Goal: Information Seeking & Learning: Find specific fact

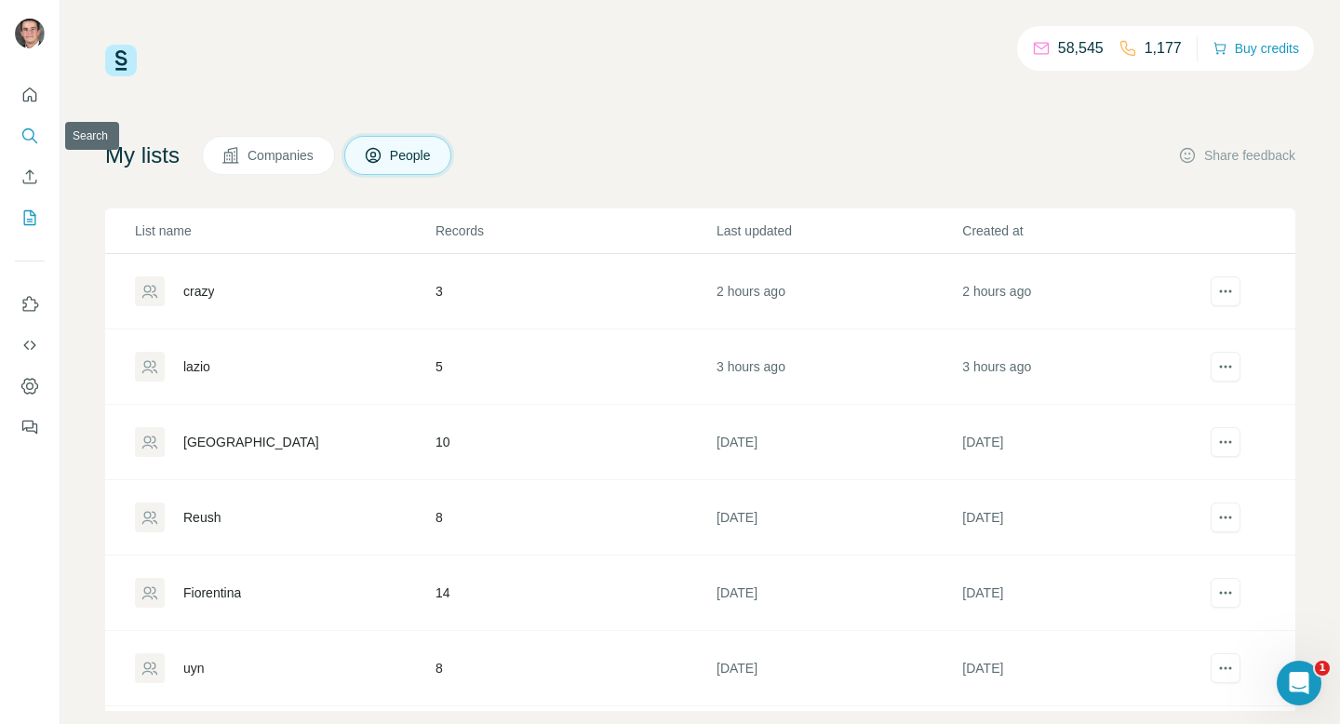
click at [36, 134] on icon "Search" at bounding box center [29, 136] width 19 height 19
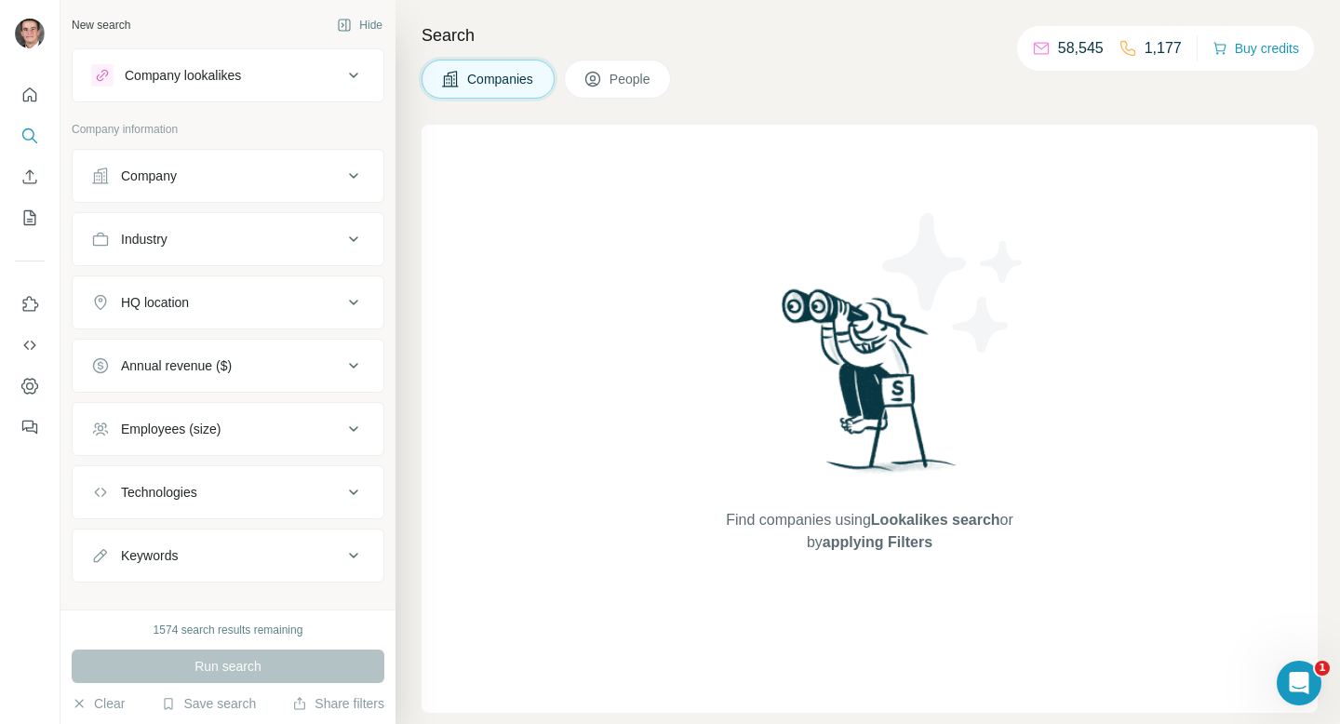
click at [215, 208] on ul "Company Industry HQ location Annual revenue ($) Employees (size) Technologies K…" at bounding box center [228, 366] width 313 height 434
click at [231, 195] on button "Company" at bounding box center [228, 176] width 311 height 45
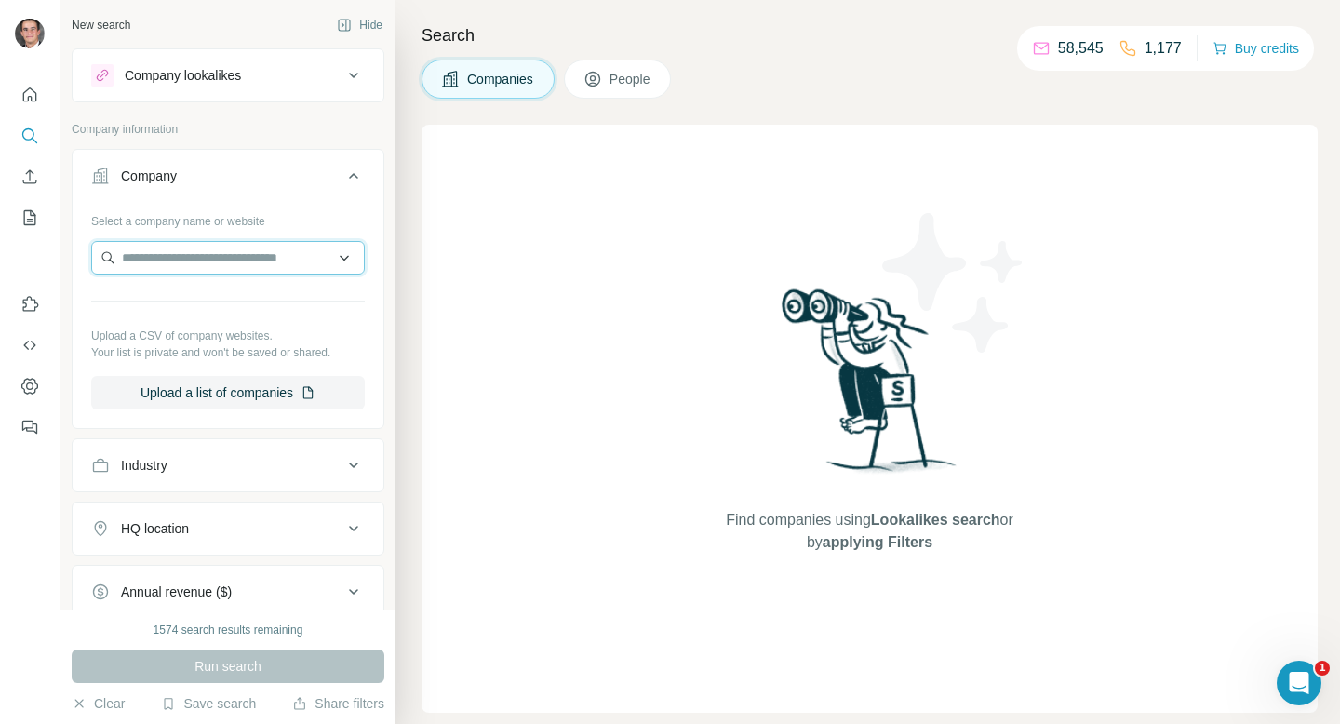
click at [233, 254] on input "text" at bounding box center [228, 258] width 274 height 34
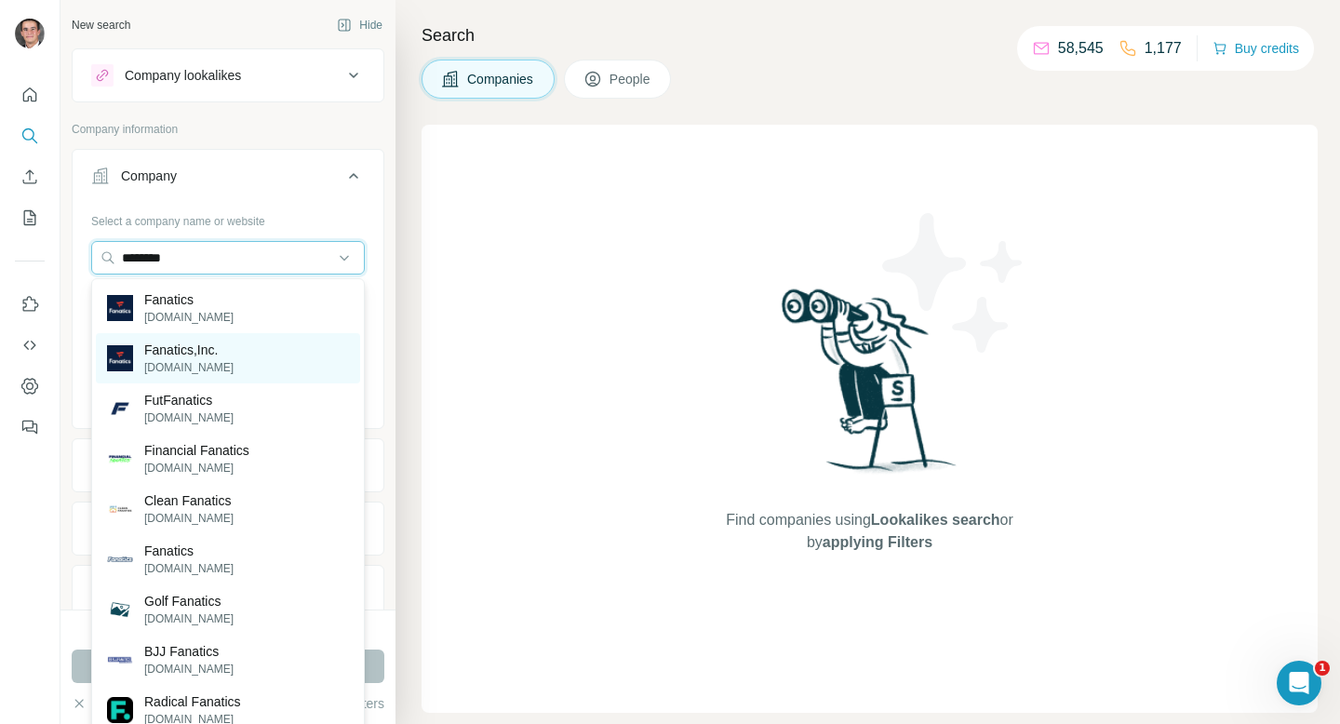
type input "********"
click at [244, 335] on div "Fanatics,Inc. [DOMAIN_NAME]" at bounding box center [228, 358] width 264 height 50
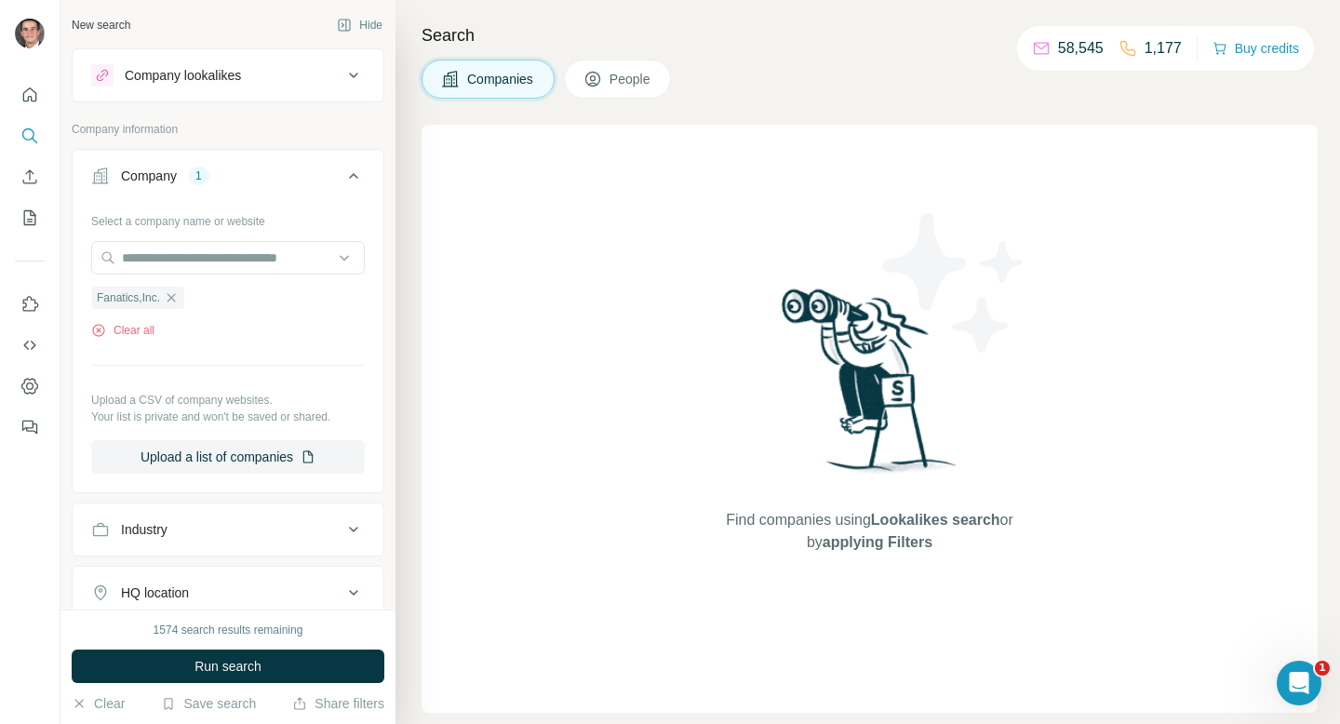
click at [278, 641] on div "1574 search results remaining Run search Clear Save search Share filters" at bounding box center [227, 667] width 335 height 114
click at [278, 662] on button "Run search" at bounding box center [228, 667] width 313 height 34
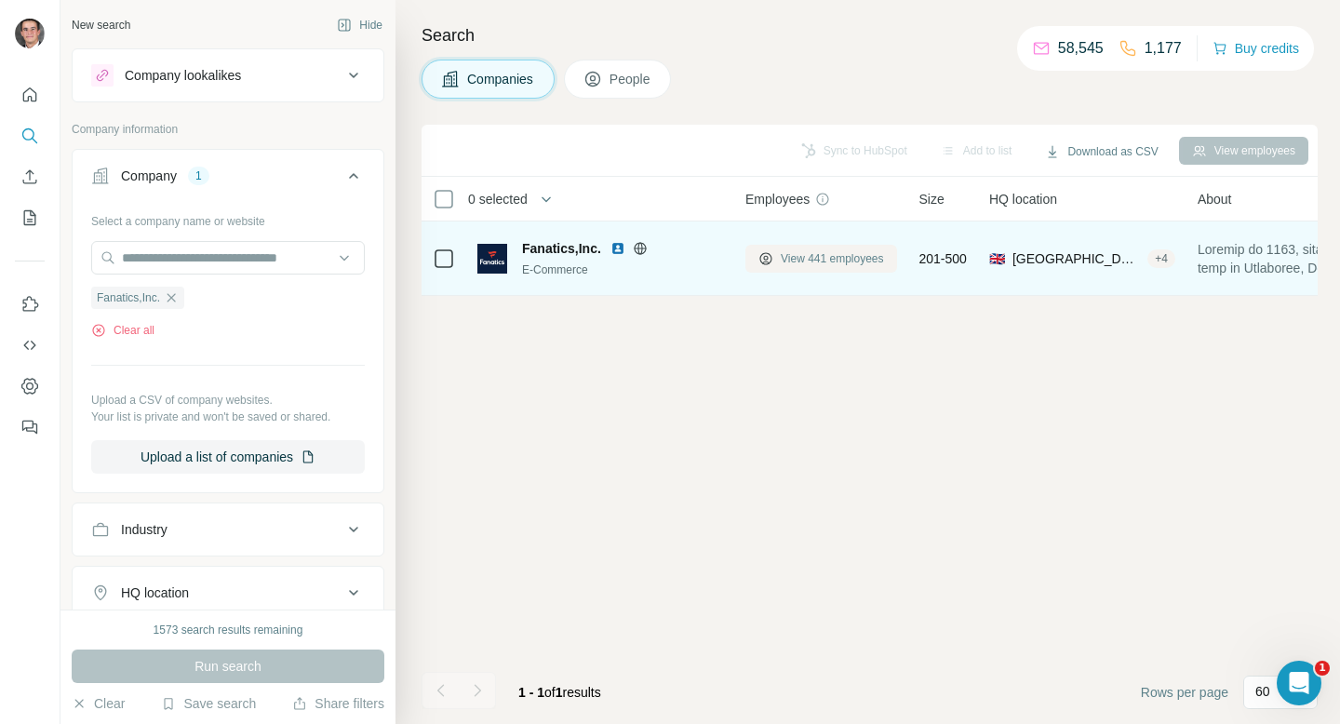
click at [844, 262] on span "View 441 employees" at bounding box center [832, 258] width 103 height 17
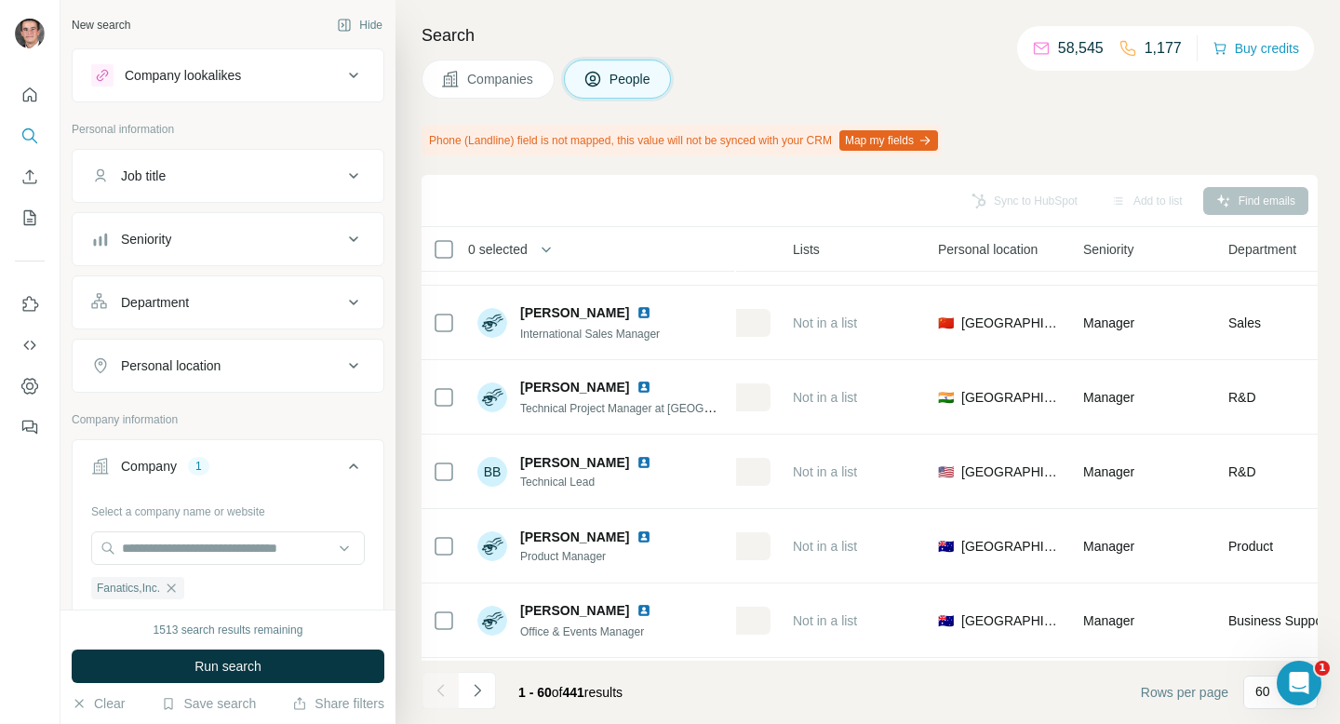
scroll to position [4078, 535]
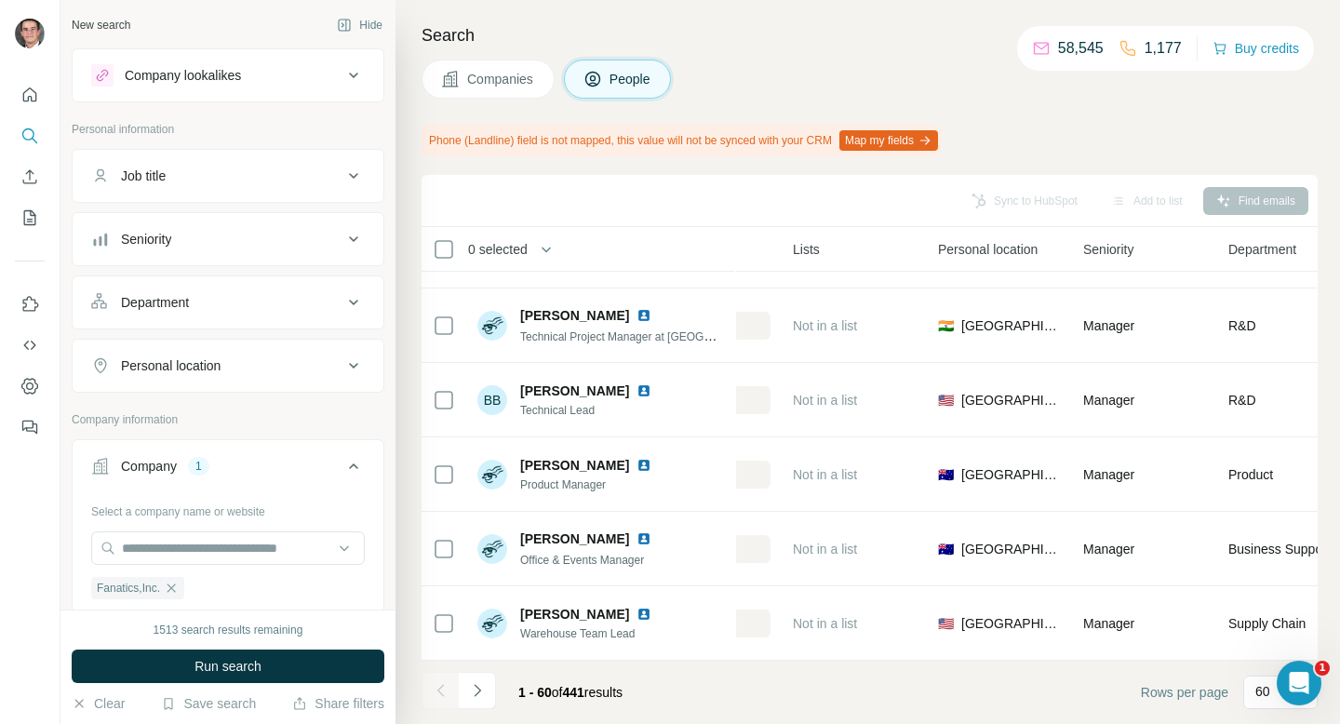
click at [302, 343] on button "Personal location" at bounding box center [228, 365] width 311 height 45
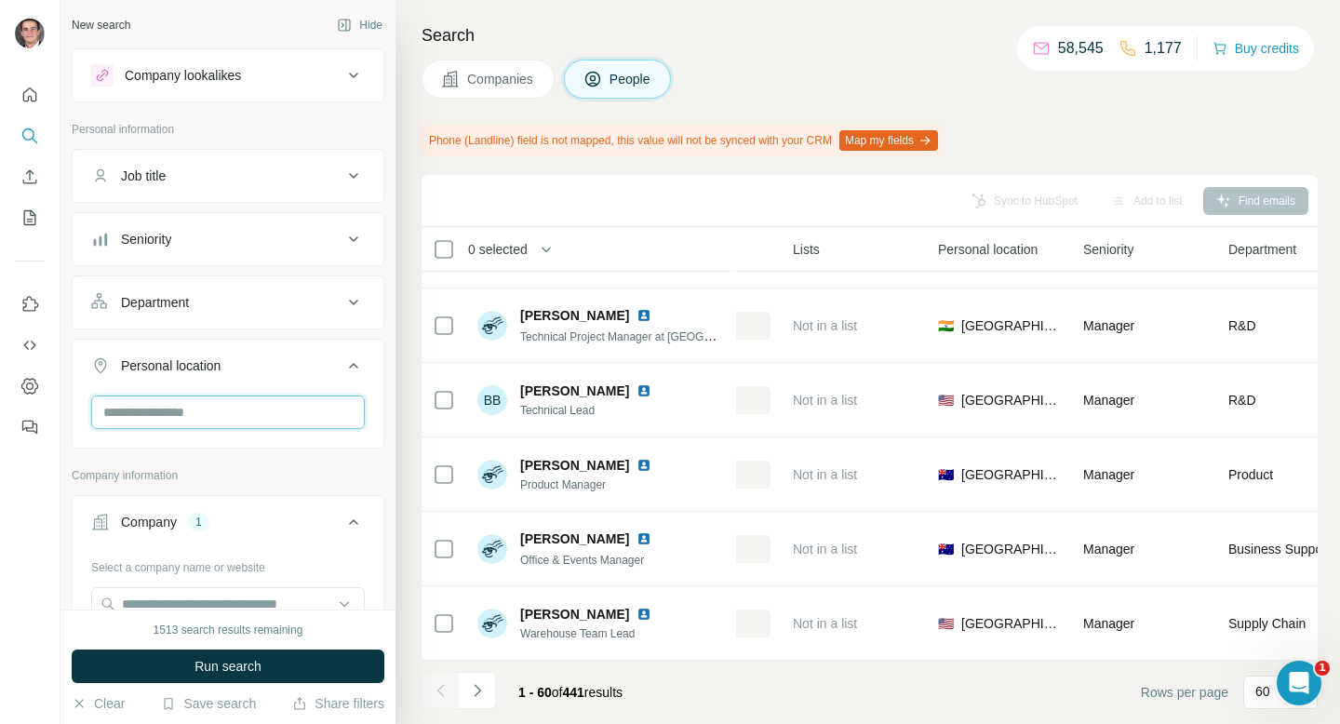
click at [243, 423] on input "text" at bounding box center [228, 413] width 274 height 34
type input "****"
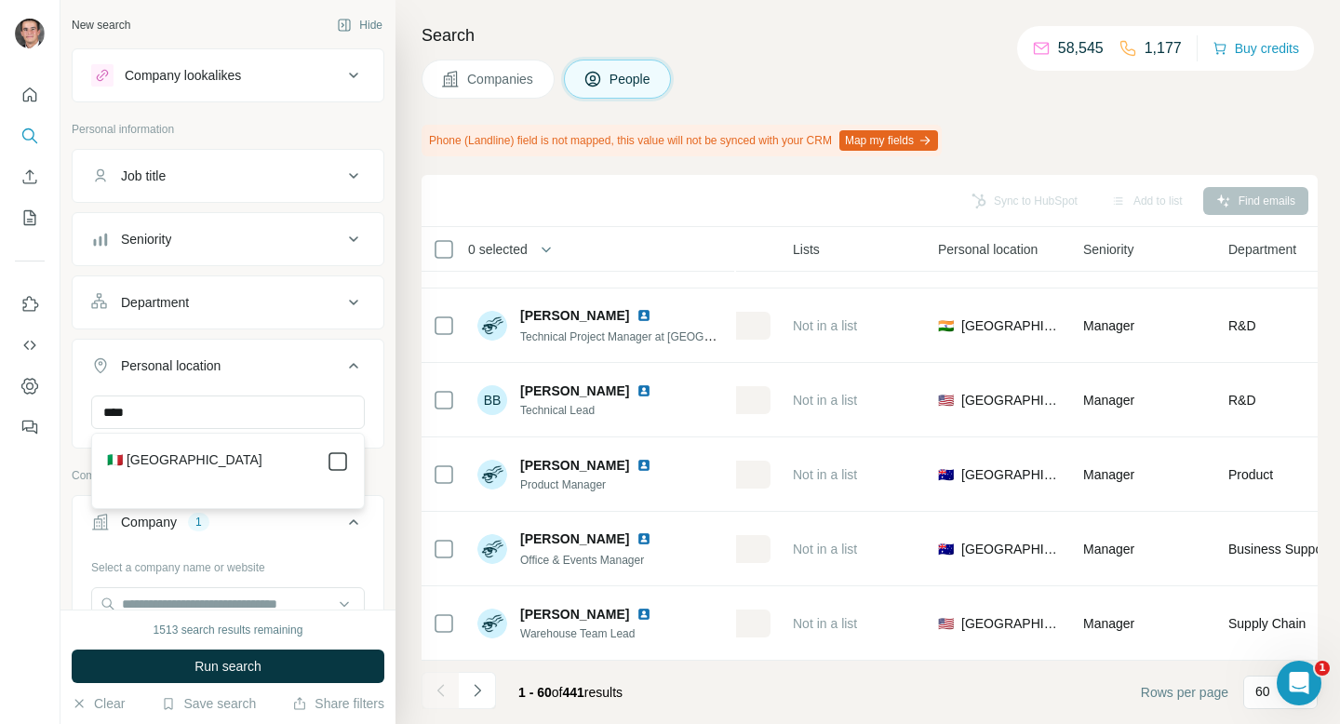
click at [327, 457] on icon at bounding box center [338, 461] width 22 height 22
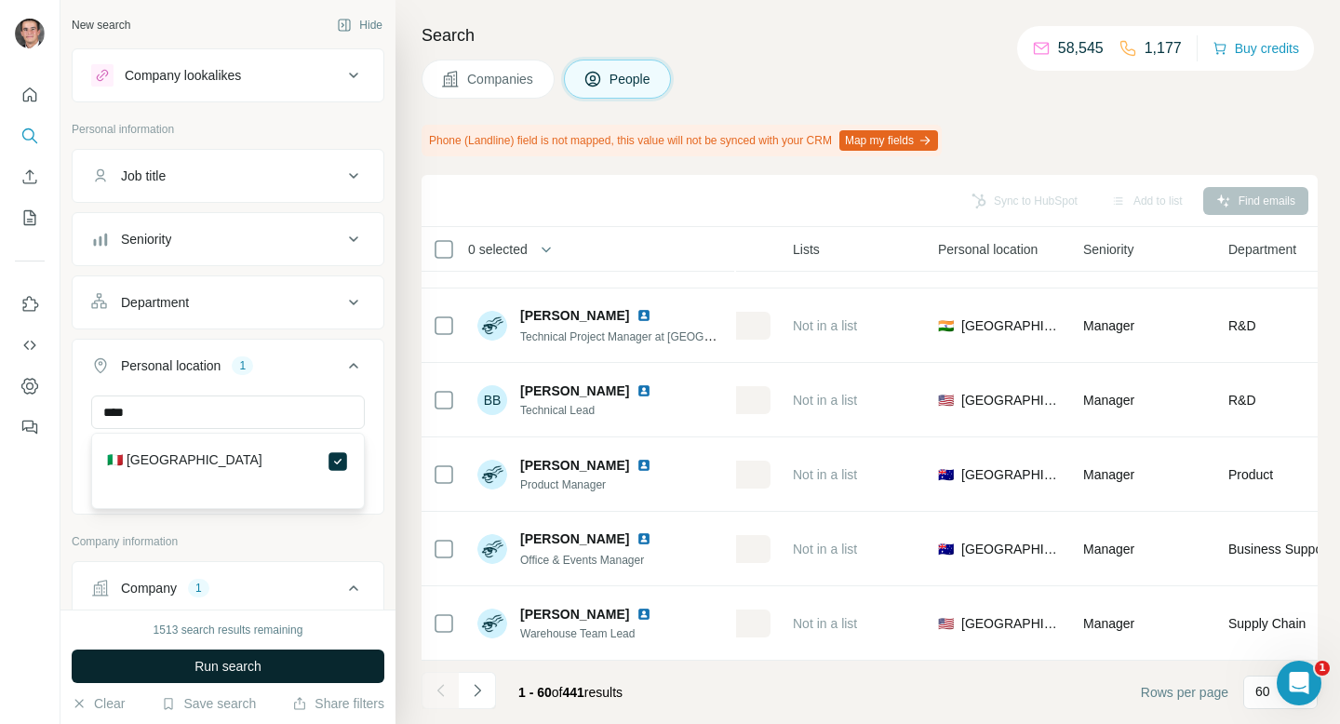
click at [238, 652] on button "Run search" at bounding box center [228, 667] width 313 height 34
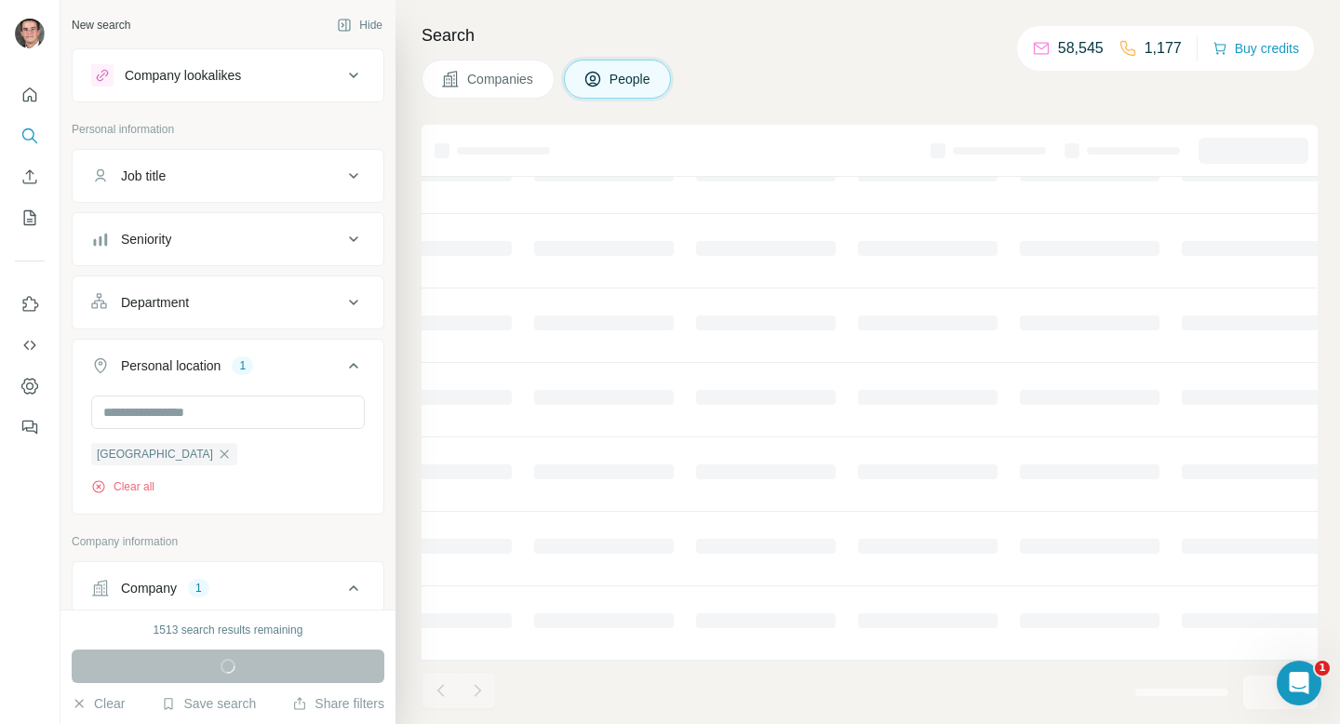
scroll to position [305, 535]
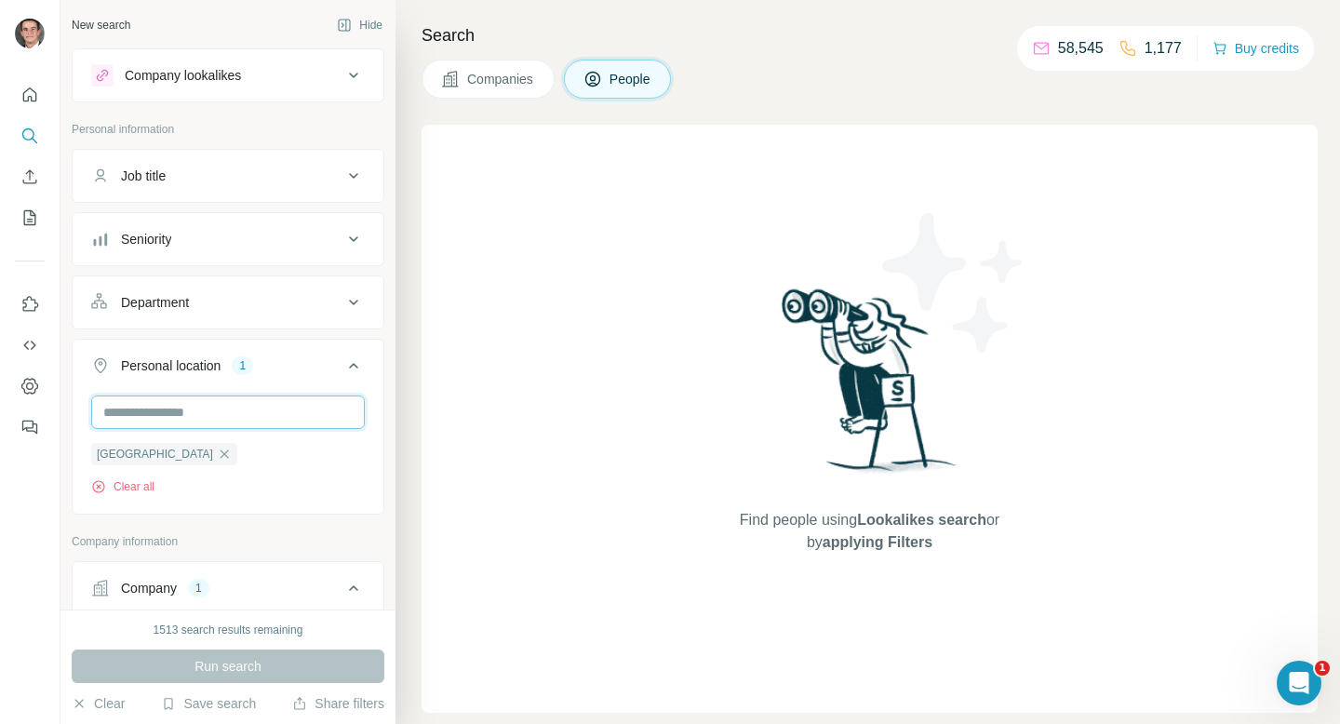
click at [181, 428] on input "text" at bounding box center [228, 413] width 274 height 34
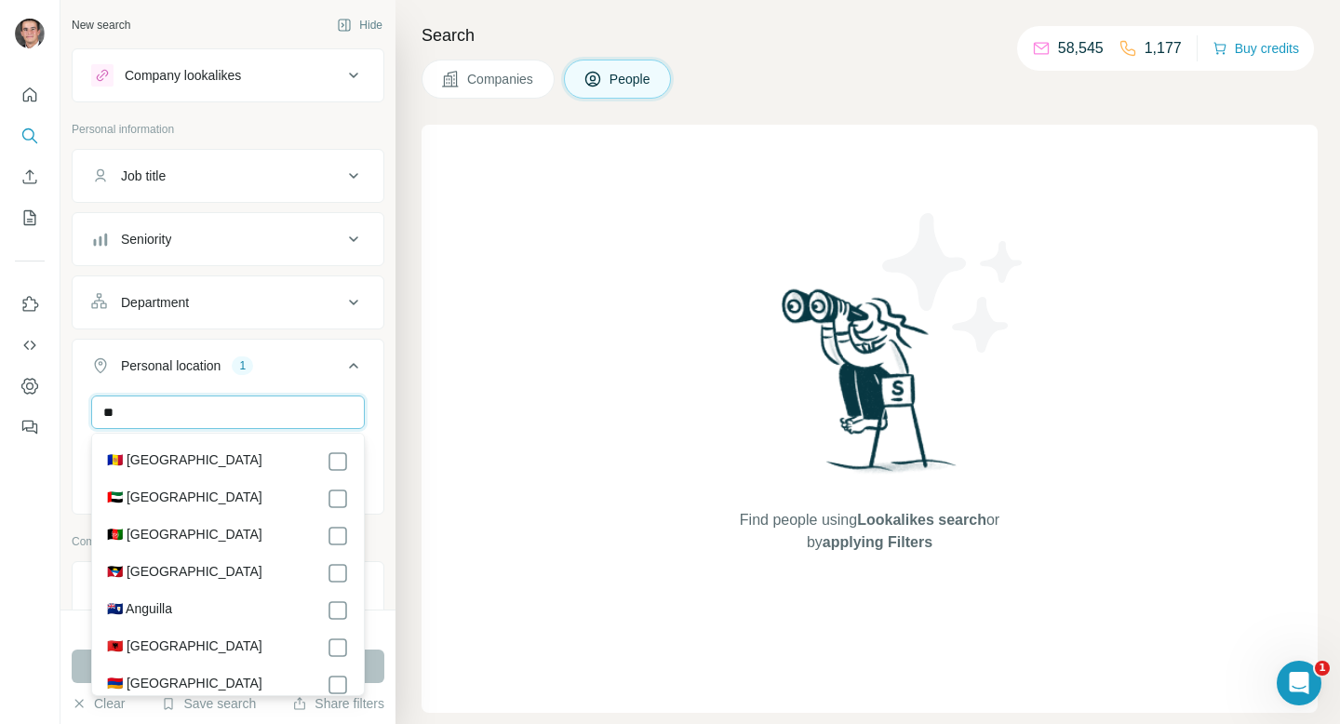
click at [180, 428] on input "**" at bounding box center [228, 413] width 274 height 34
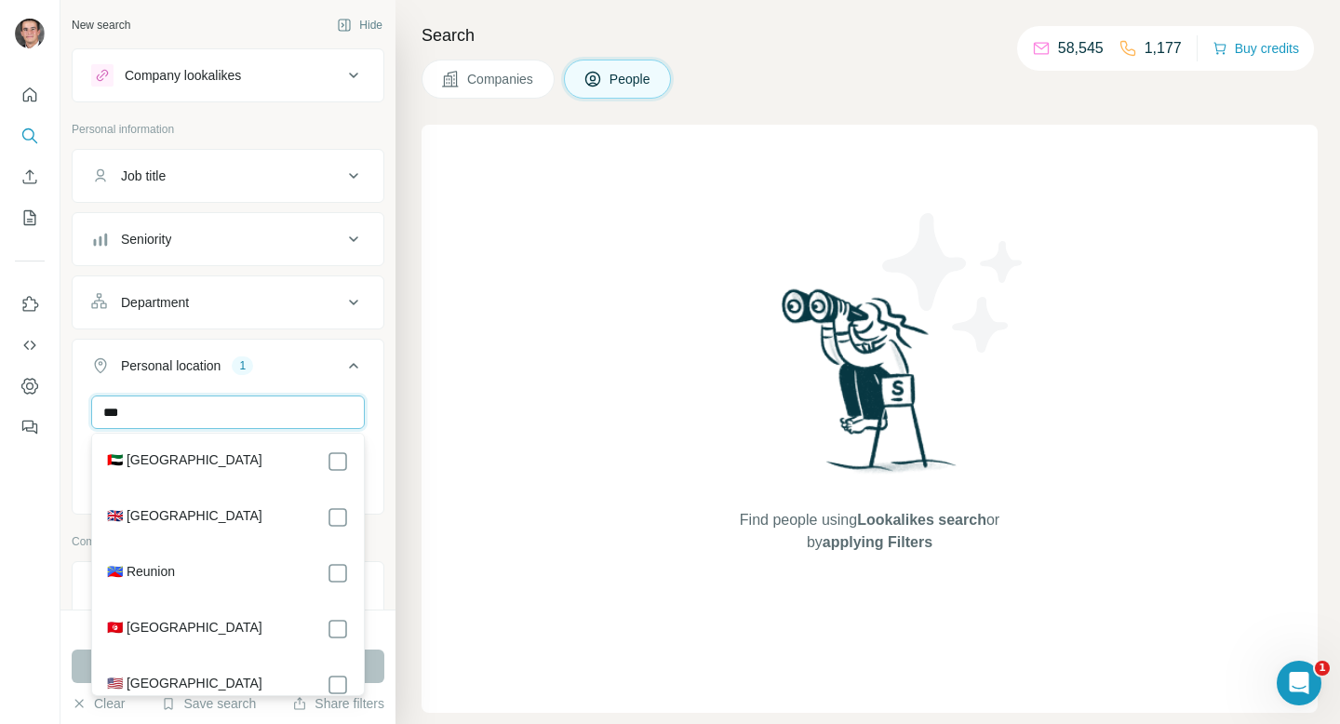
type input "***"
click at [565, 531] on div "Find people using Lookalikes search or by applying Filters" at bounding box center [870, 419] width 896 height 588
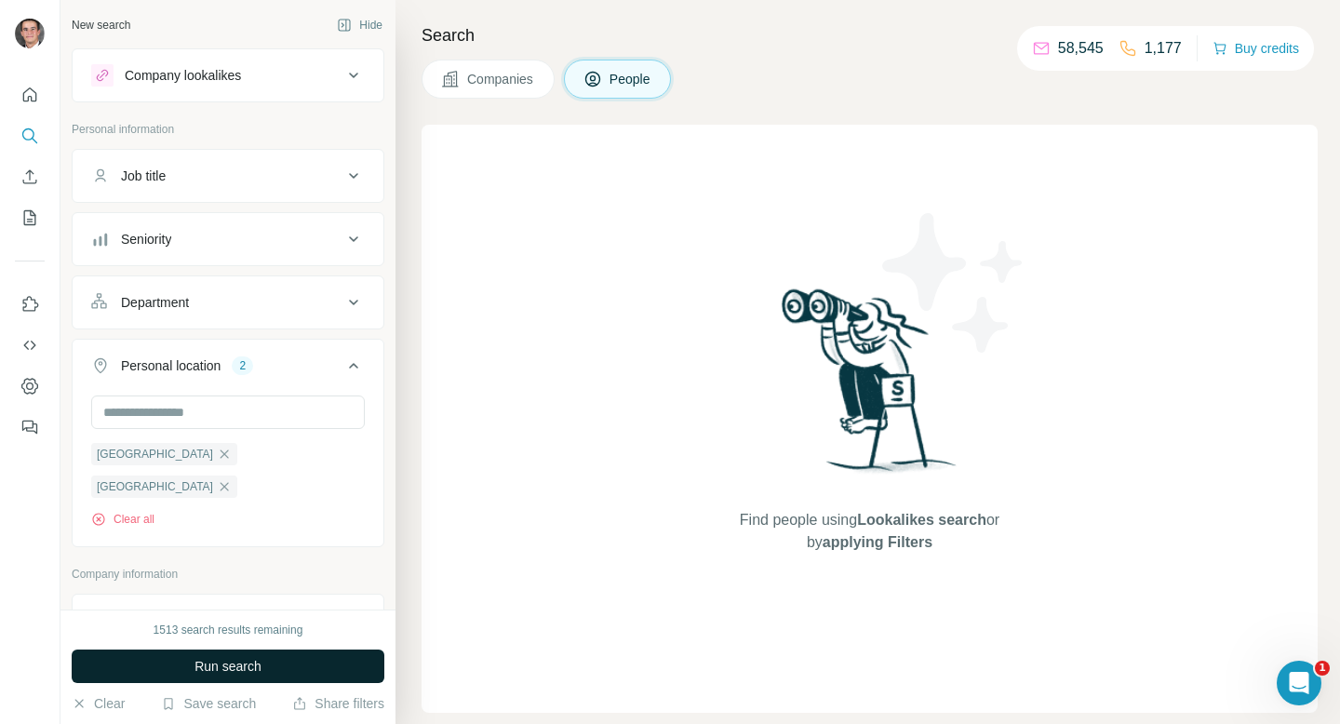
click at [307, 656] on button "Run search" at bounding box center [228, 667] width 313 height 34
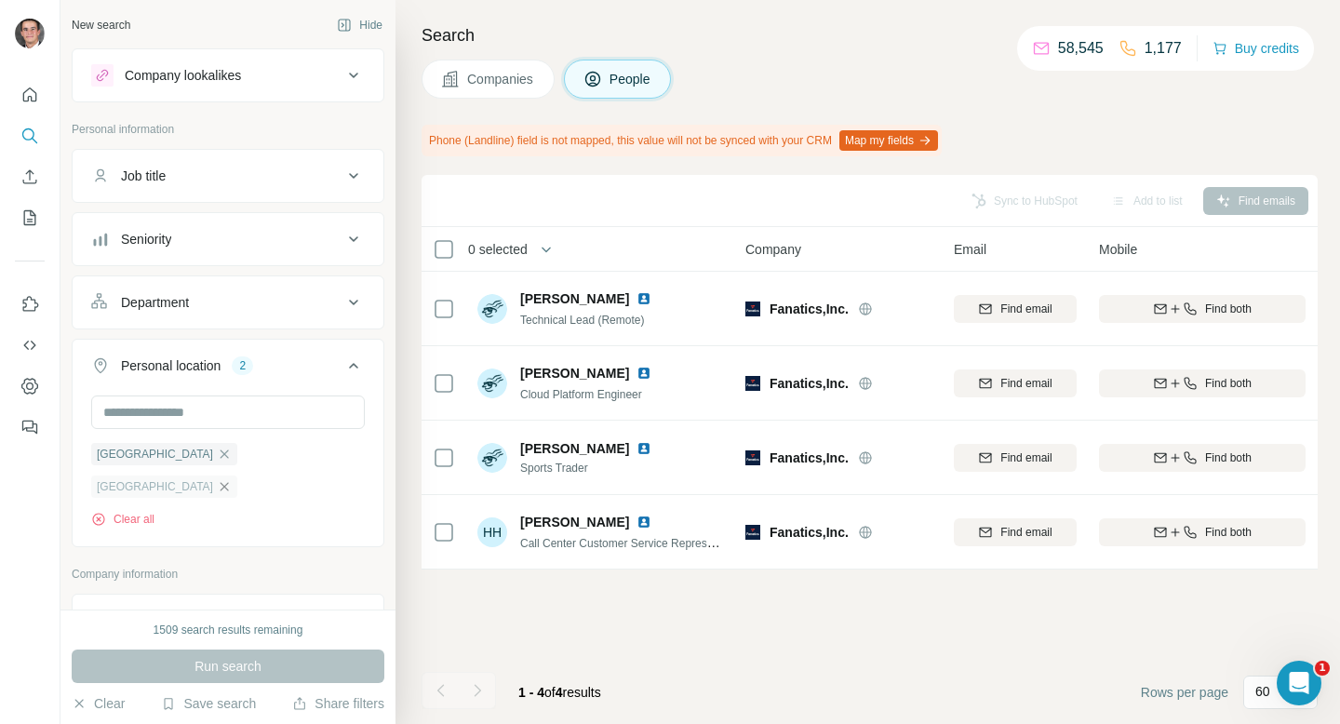
click at [232, 479] on icon "button" at bounding box center [224, 486] width 15 height 15
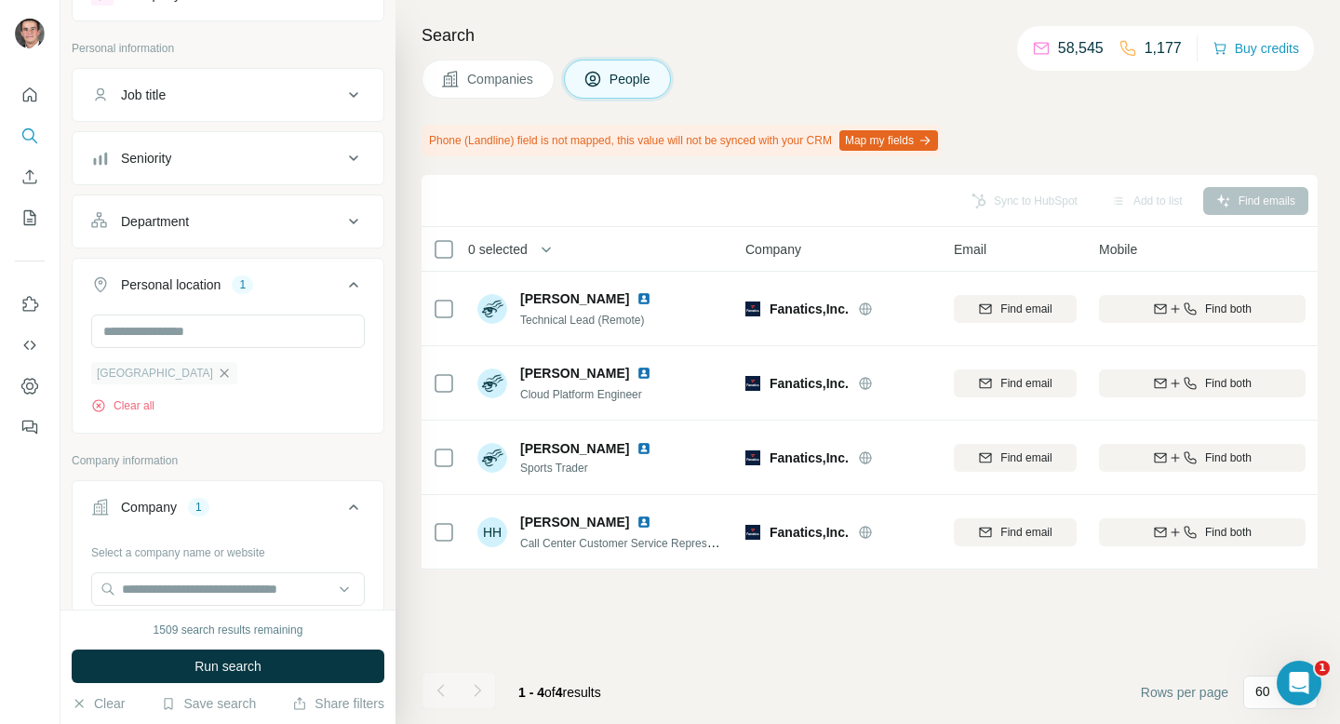
scroll to position [101, 0]
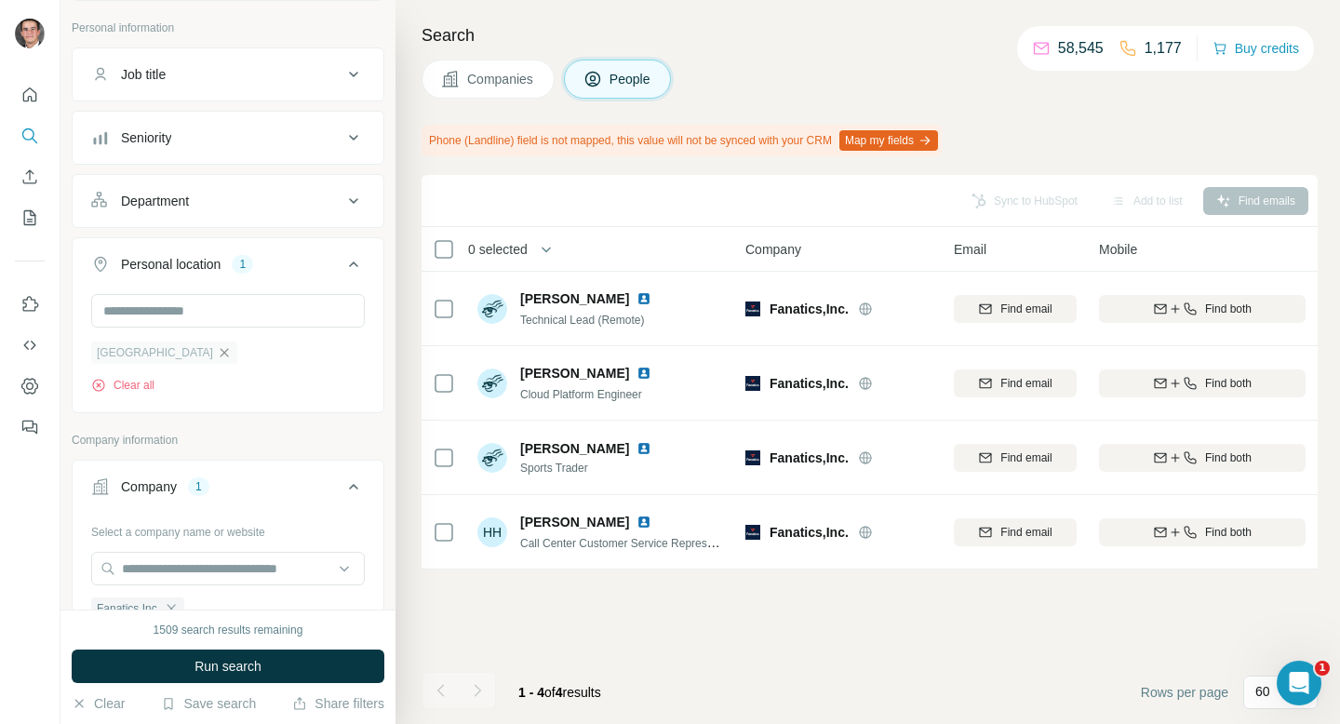
click at [217, 357] on icon "button" at bounding box center [224, 352] width 15 height 15
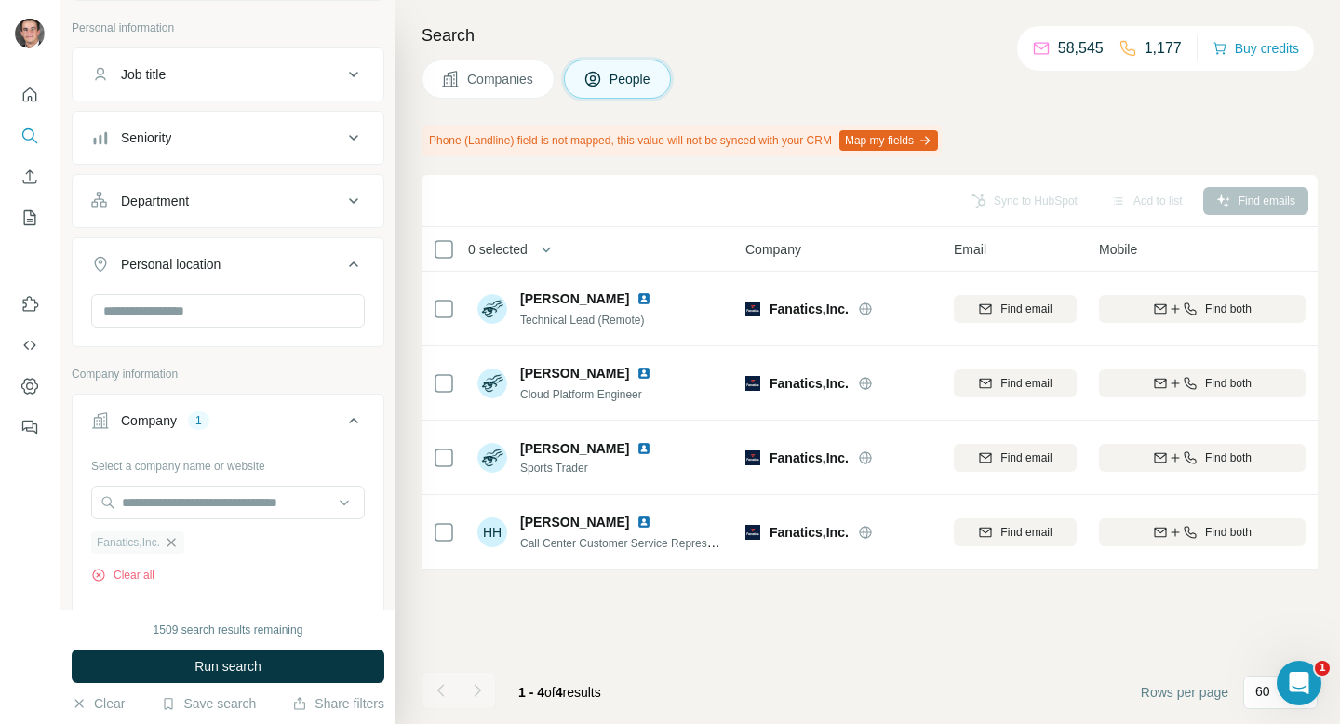
click at [176, 543] on icon "button" at bounding box center [171, 542] width 15 height 15
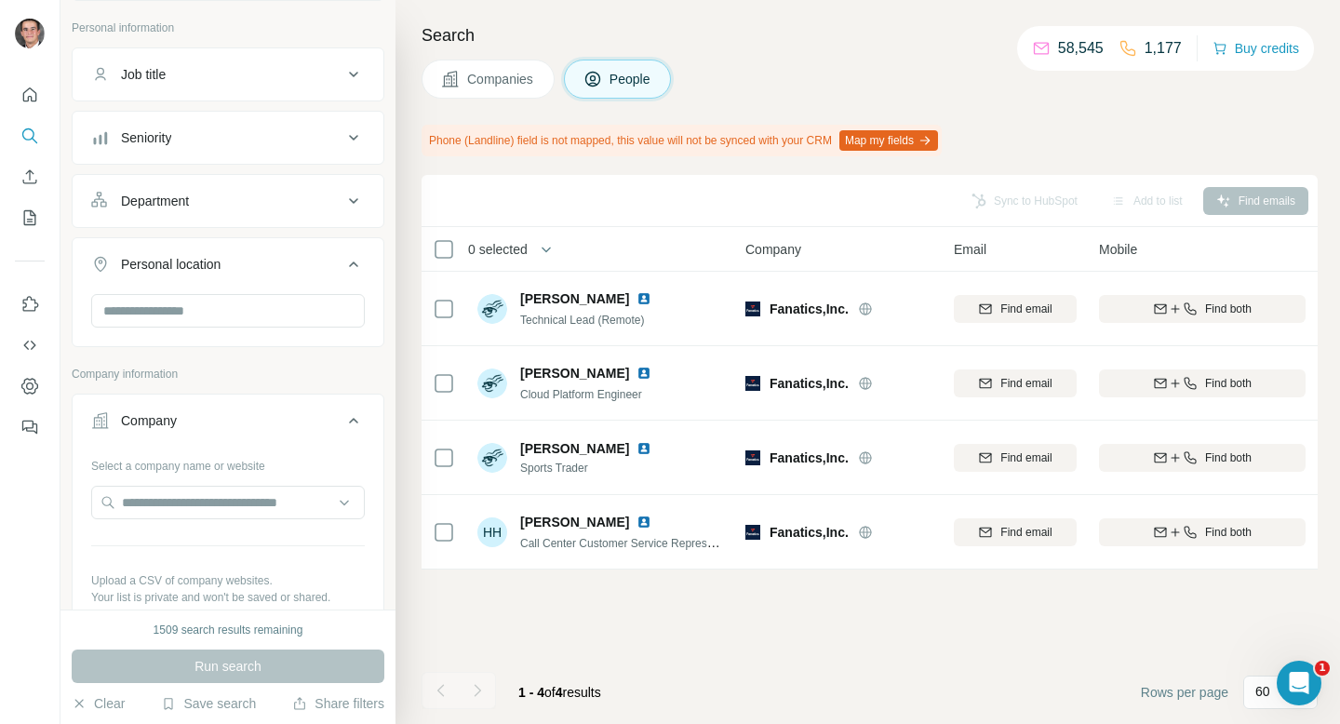
click at [516, 72] on span "Companies" at bounding box center [501, 79] width 68 height 19
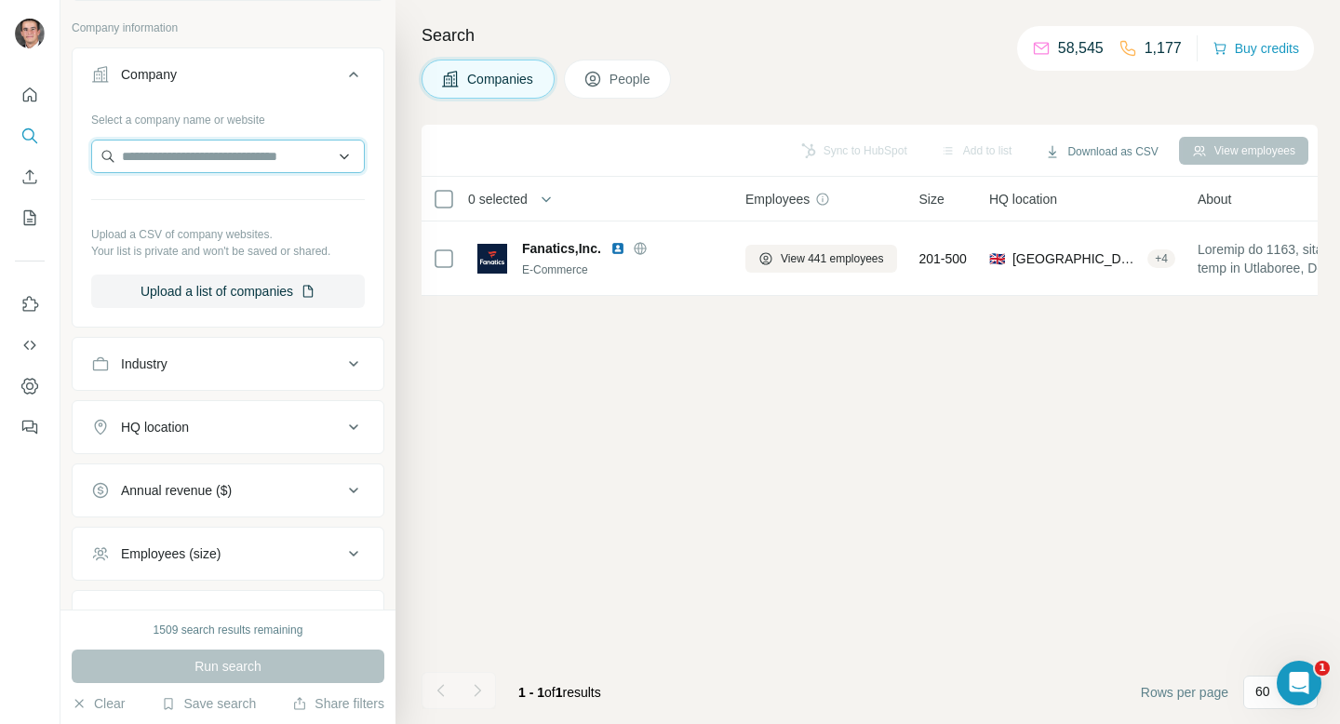
click at [263, 161] on input "text" at bounding box center [228, 157] width 274 height 34
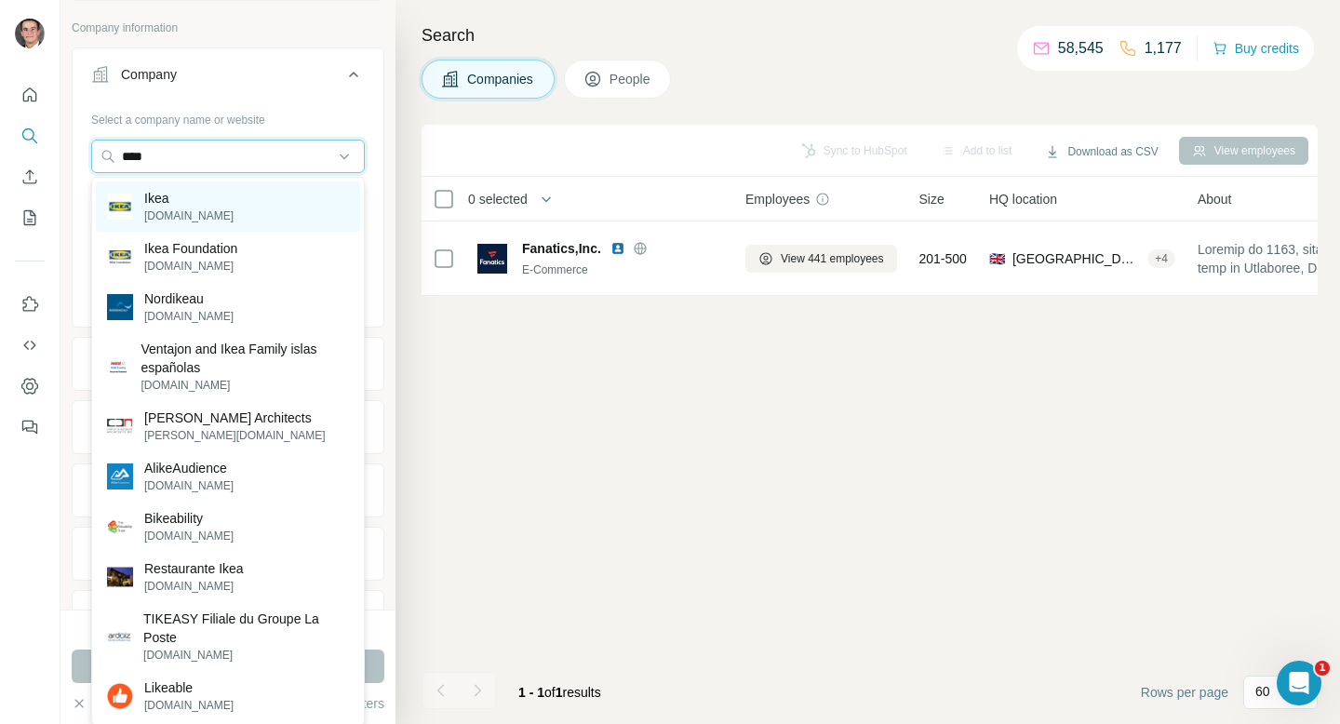
type input "****"
click at [266, 198] on div "Ikea [DOMAIN_NAME]" at bounding box center [228, 206] width 264 height 50
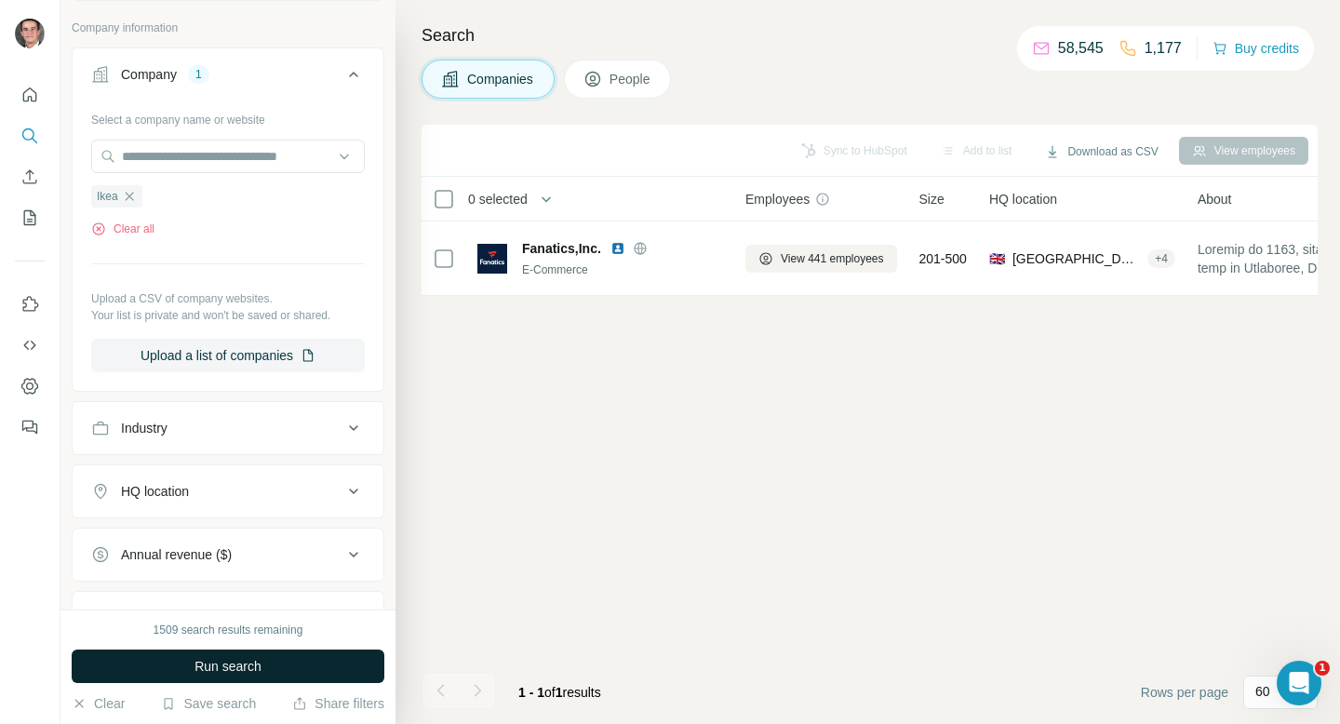
click at [263, 658] on button "Run search" at bounding box center [228, 667] width 313 height 34
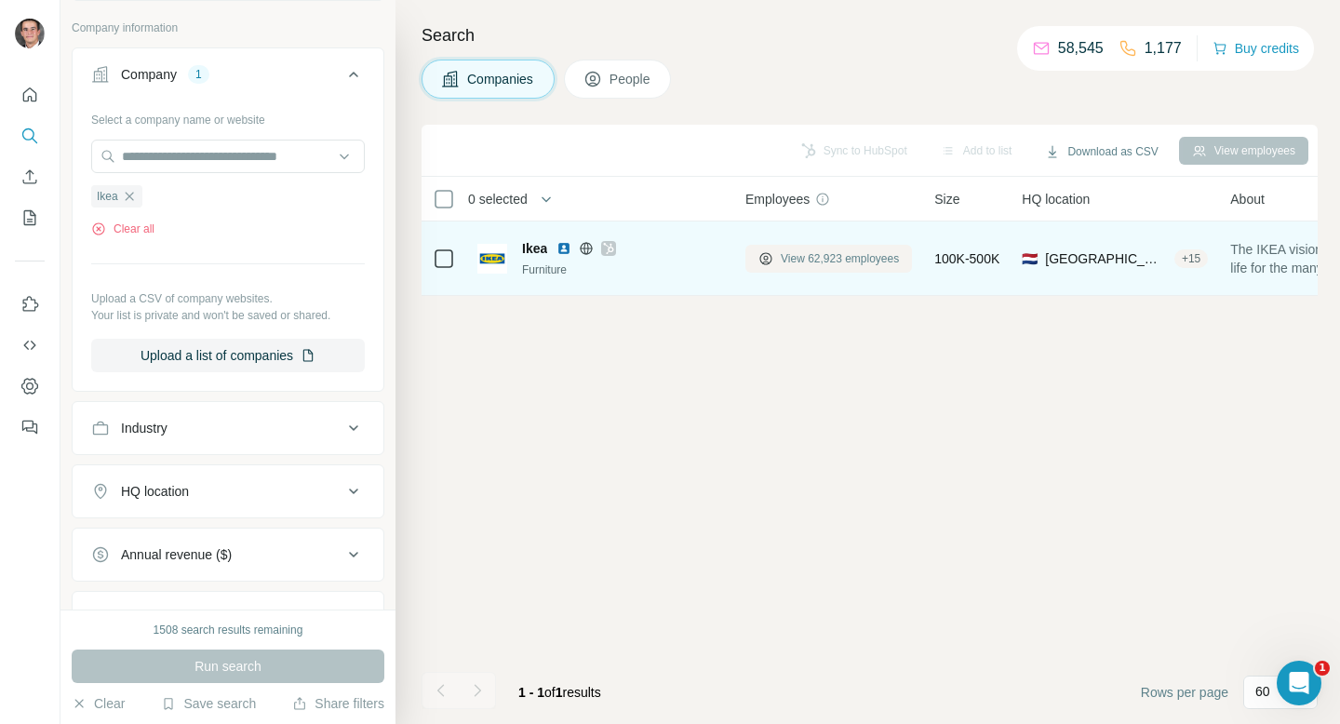
click at [808, 258] on span "View 62,923 employees" at bounding box center [840, 258] width 118 height 17
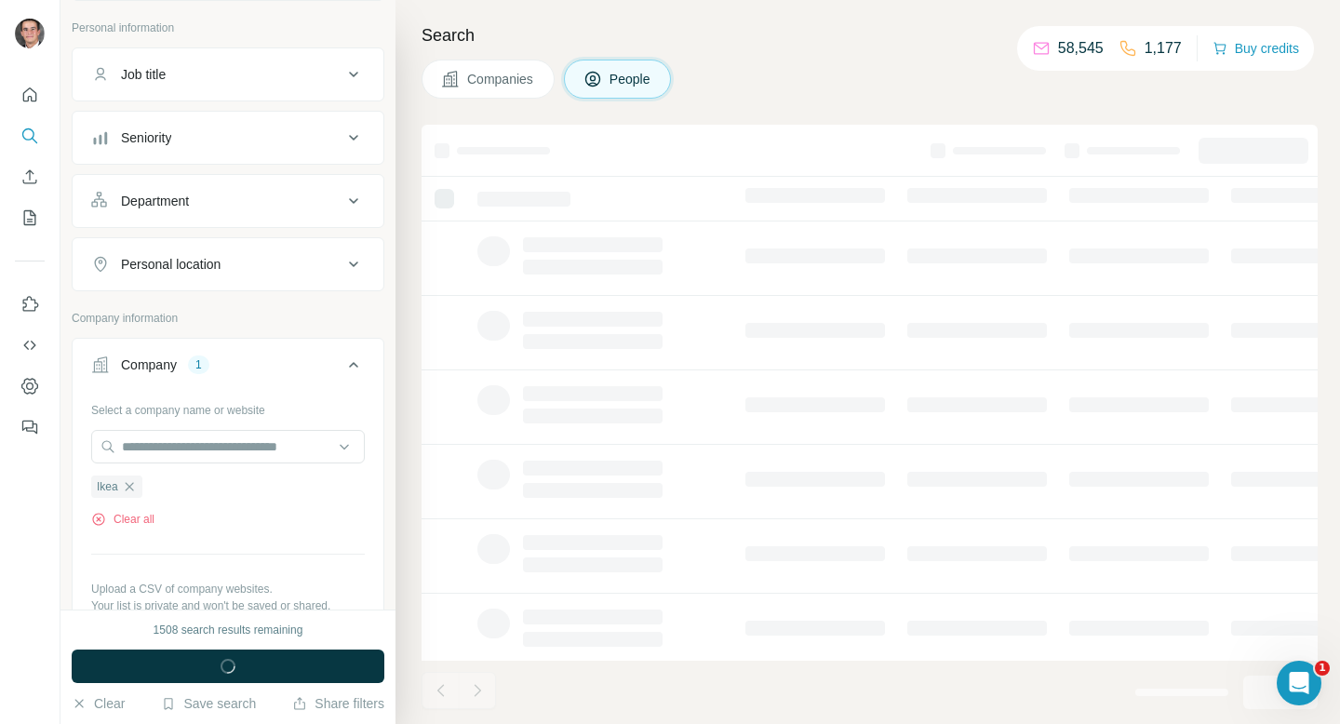
click at [808, 258] on div at bounding box center [816, 256] width 140 height 15
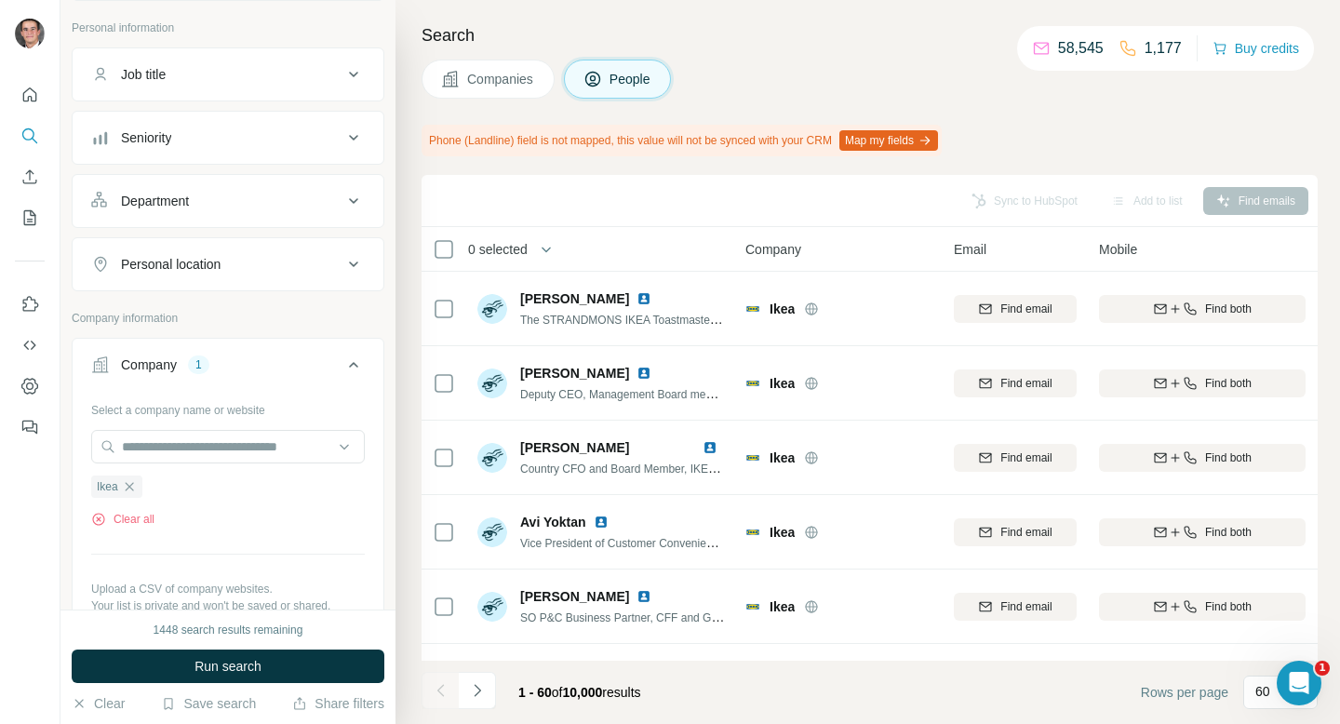
click at [307, 263] on div "Personal location" at bounding box center [216, 264] width 251 height 19
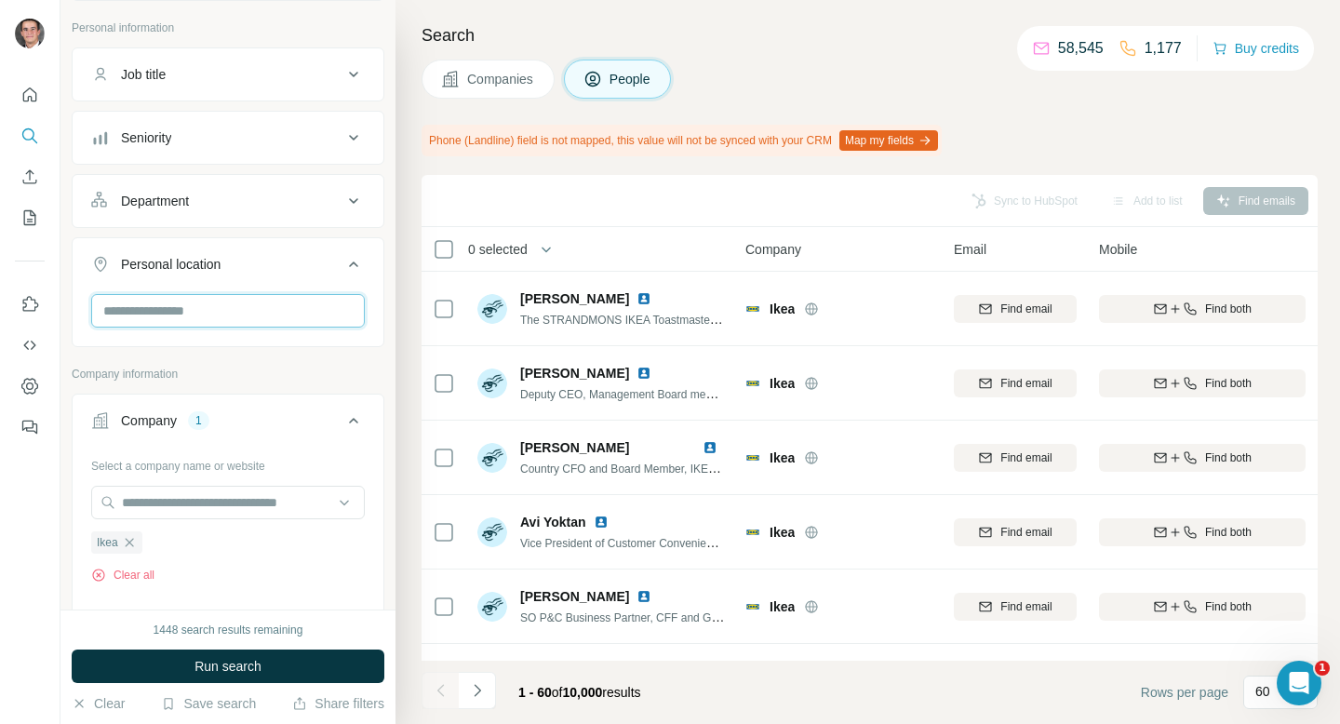
click at [284, 303] on input "text" at bounding box center [228, 311] width 274 height 34
type input "*****"
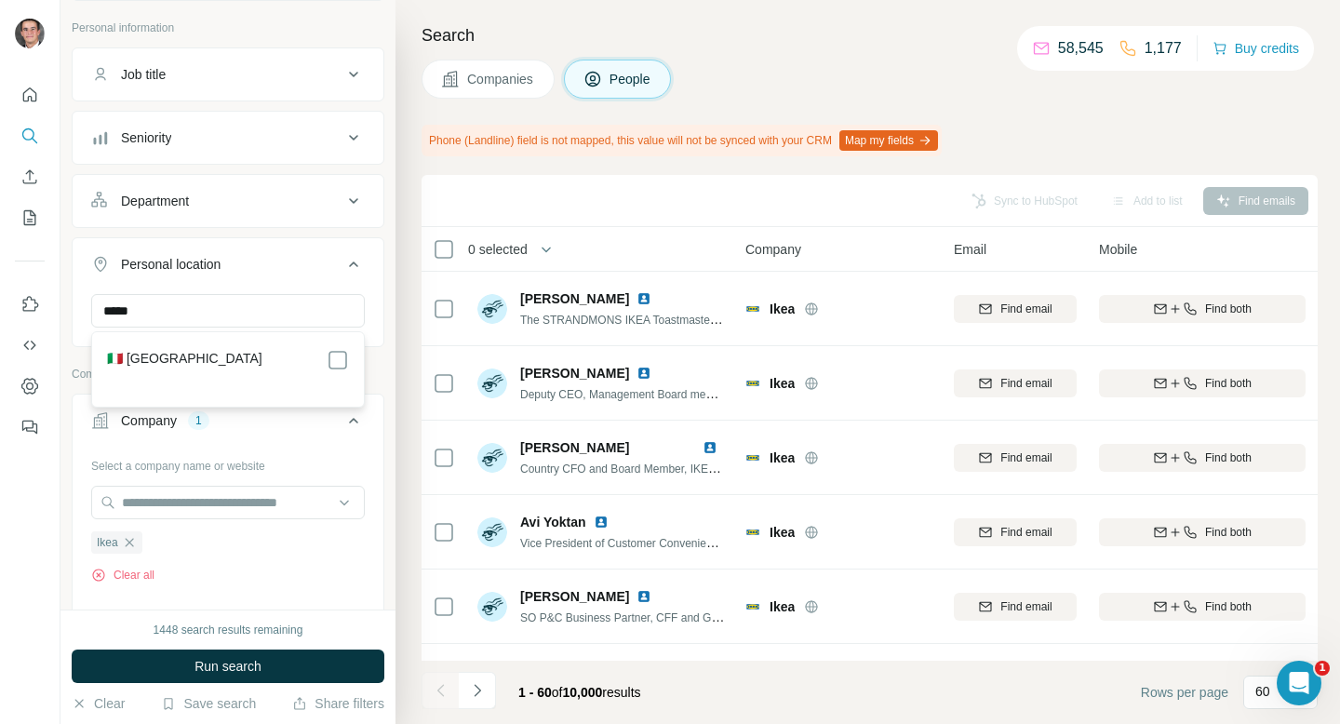
click at [331, 345] on div "🇮🇹 [GEOGRAPHIC_DATA]" at bounding box center [228, 369] width 264 height 67
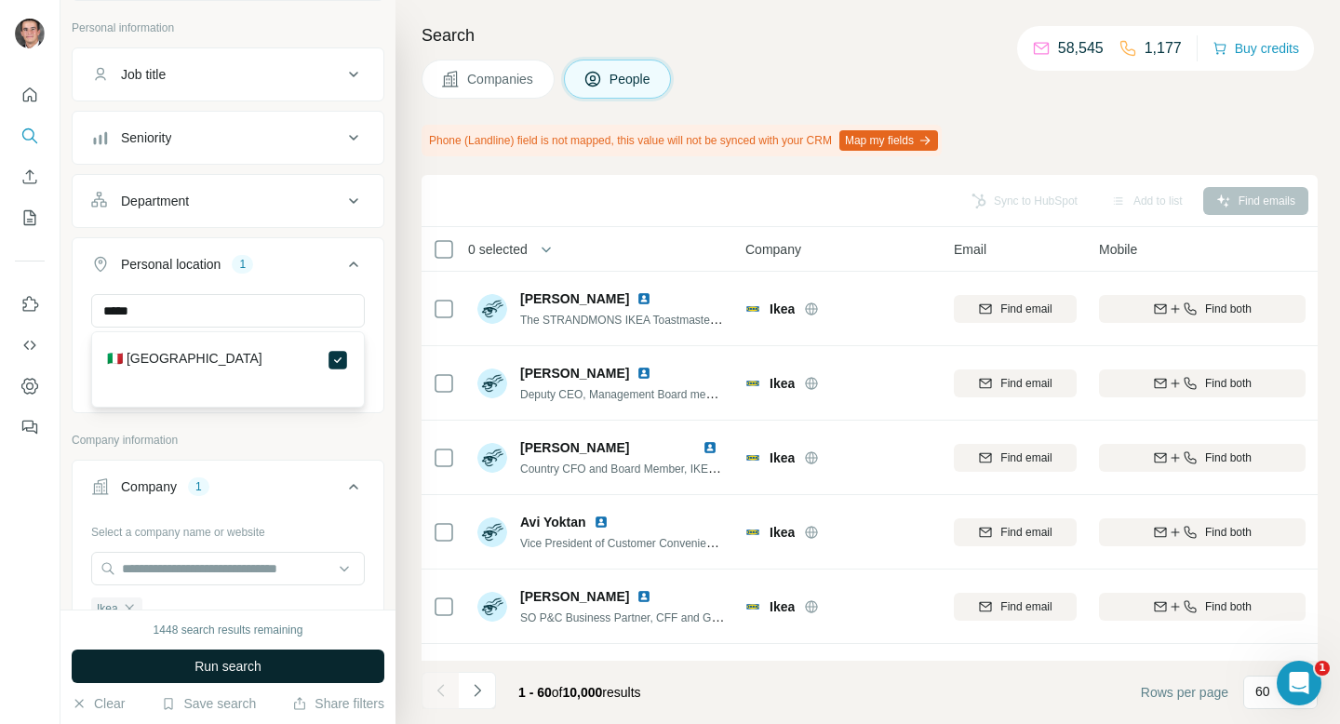
click at [275, 656] on button "Run search" at bounding box center [228, 667] width 313 height 34
